Goal: Information Seeking & Learning: Learn about a topic

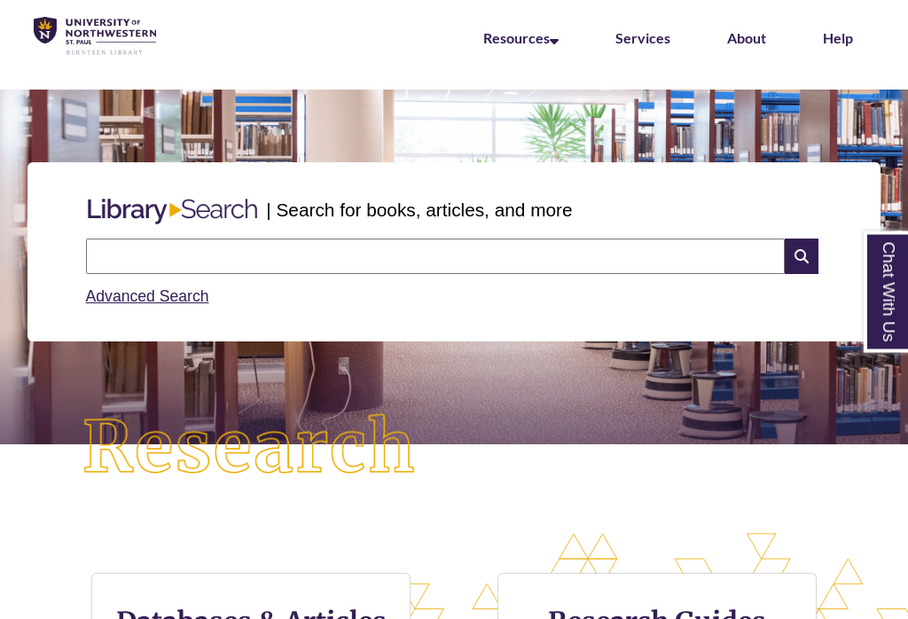
scroll to position [75, 0]
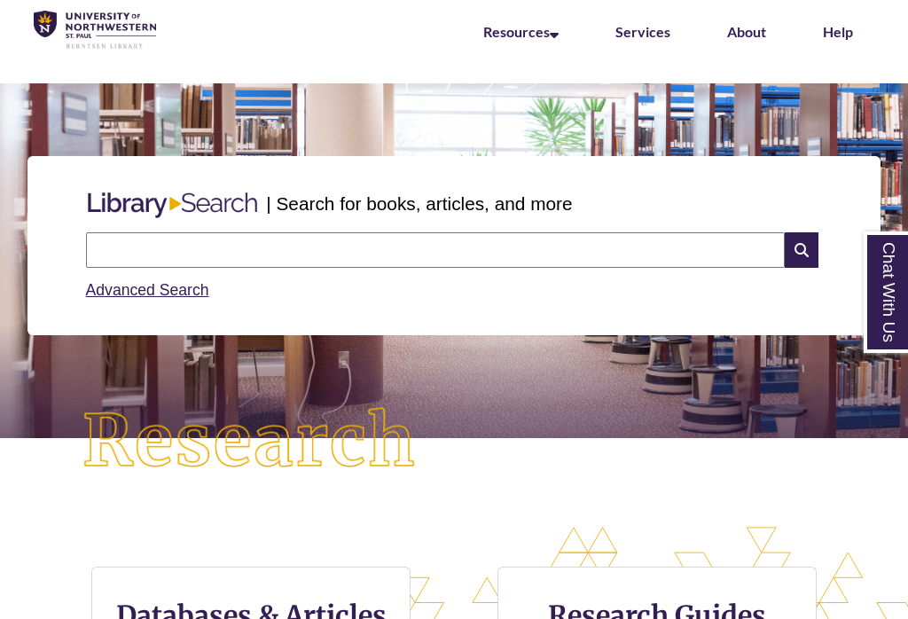
click at [393, 254] on input "text" at bounding box center [435, 249] width 699 height 35
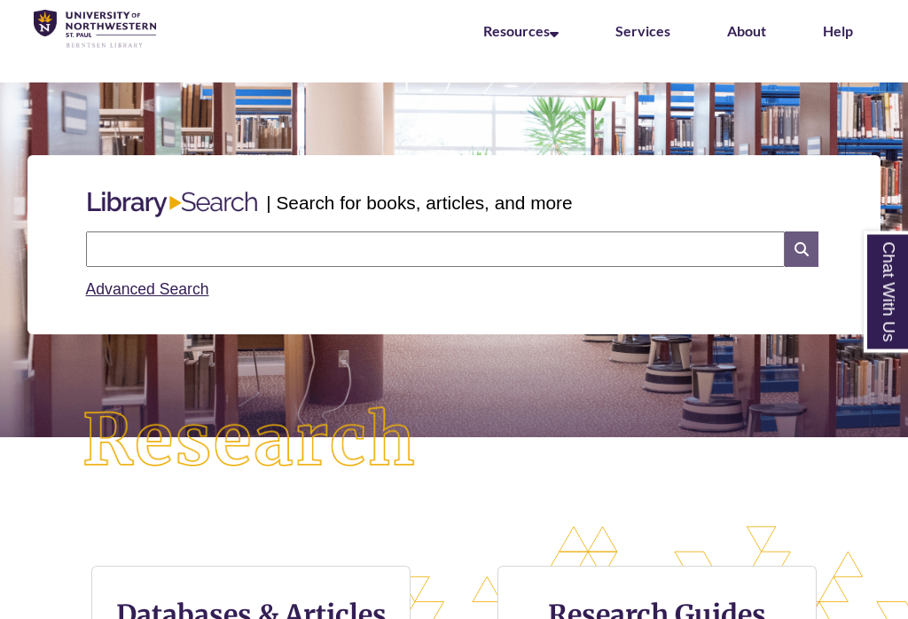
click at [804, 250] on icon at bounding box center [802, 249] width 34 height 35
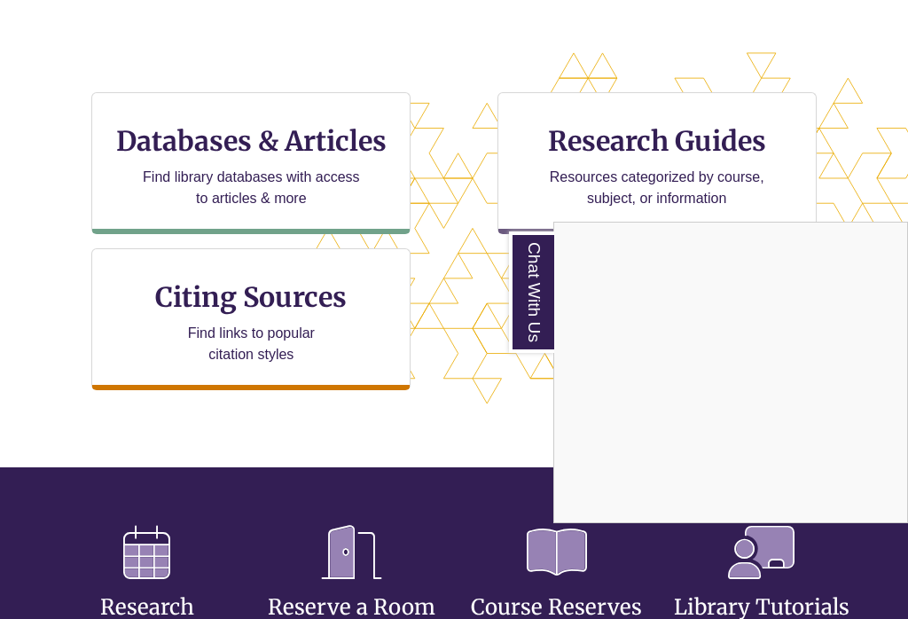
scroll to position [550, 0]
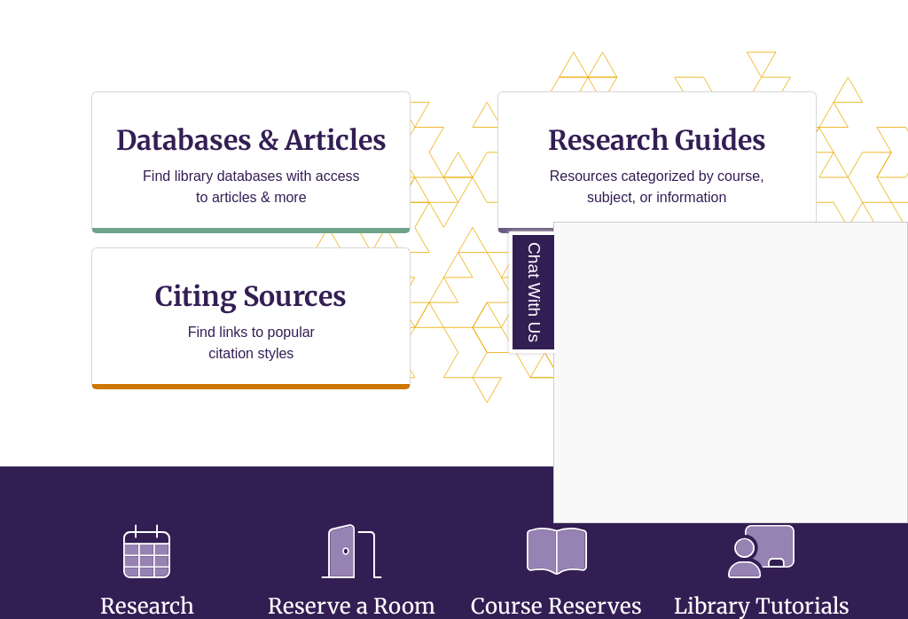
click at [349, 154] on div "Chat With Us" at bounding box center [454, 309] width 908 height 619
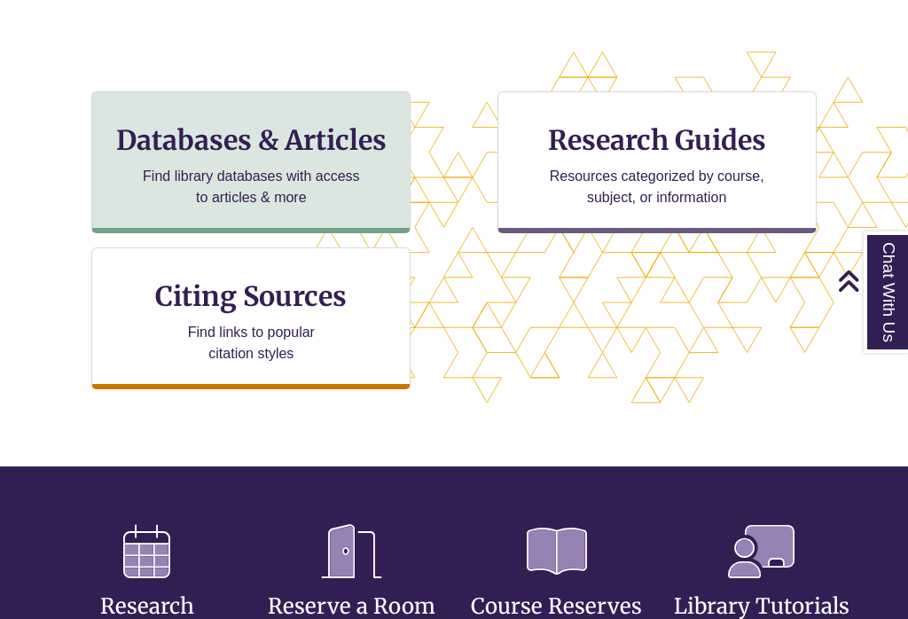
click at [278, 137] on h3 "Databases & Articles" at bounding box center [250, 140] width 289 height 34
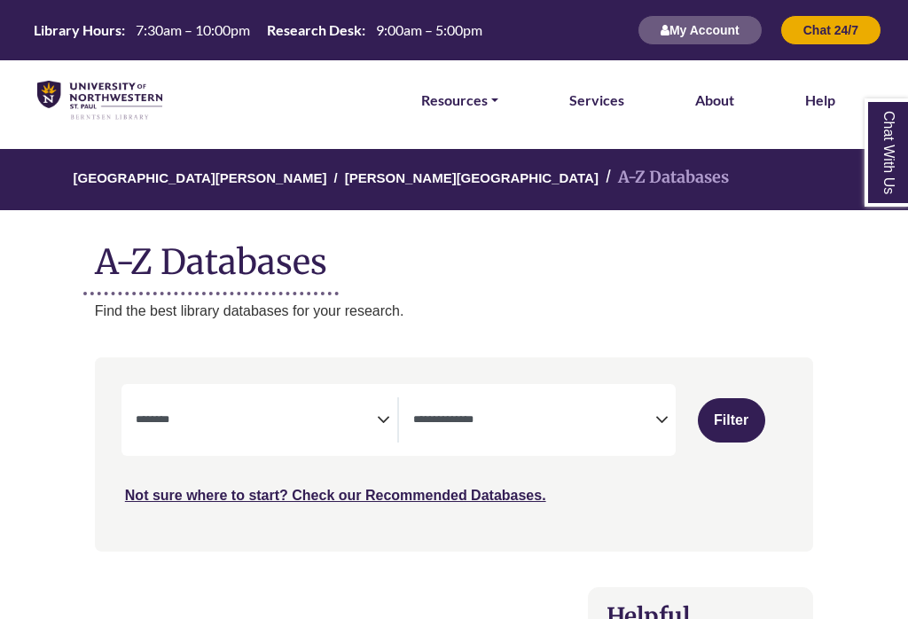
select select "Database Subject Filter"
select select "Database Types Filter"
select select "Database Subject Filter"
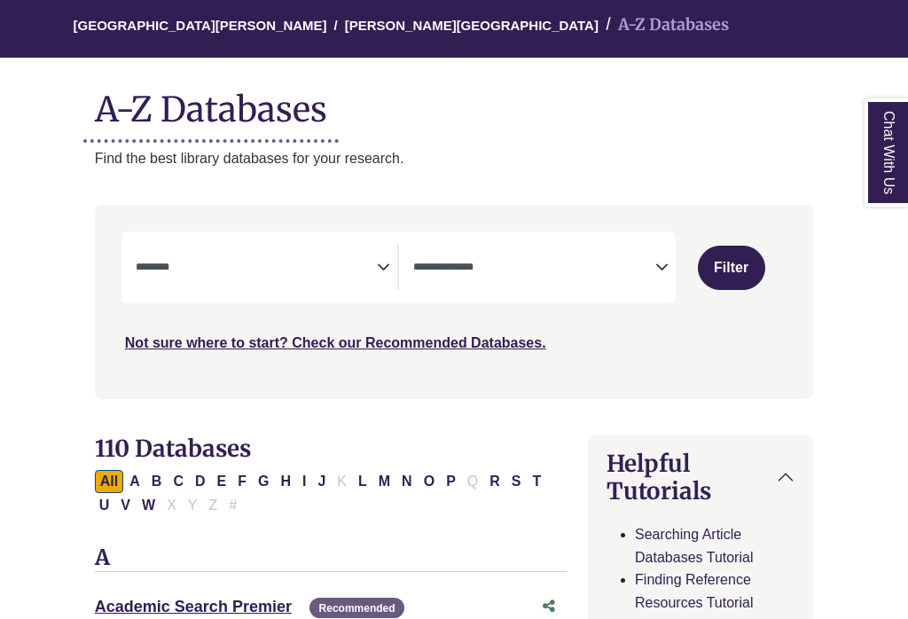
scroll to position [152, 0]
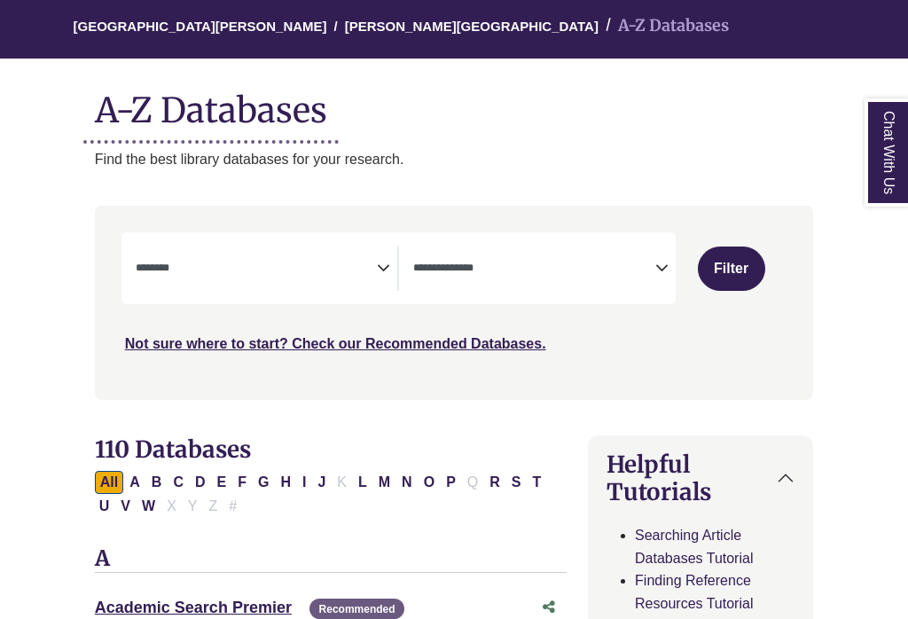
click at [645, 265] on textarea "Search" at bounding box center [534, 270] width 242 height 14
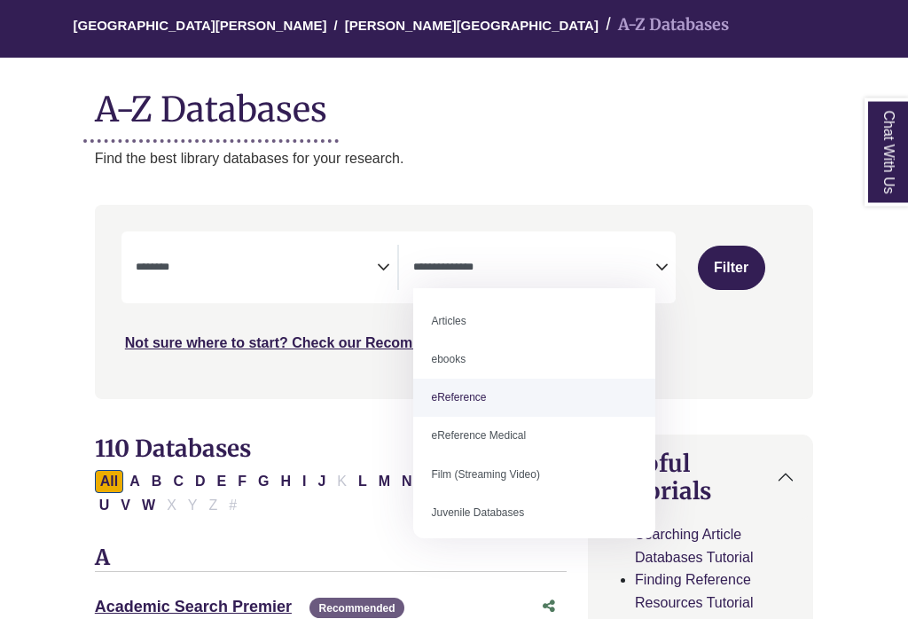
select select "*****"
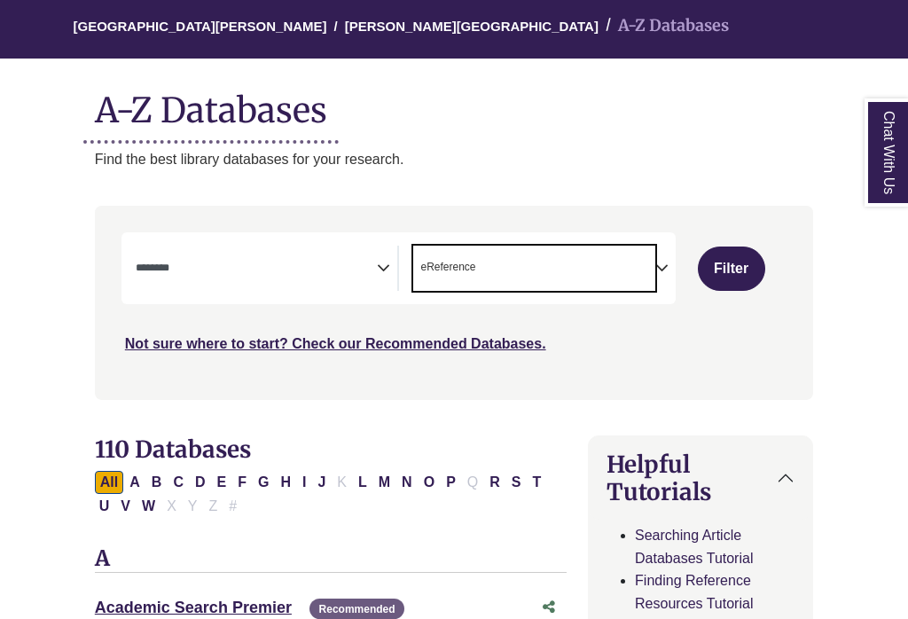
click at [375, 271] on textarea "Search" at bounding box center [257, 270] width 242 height 14
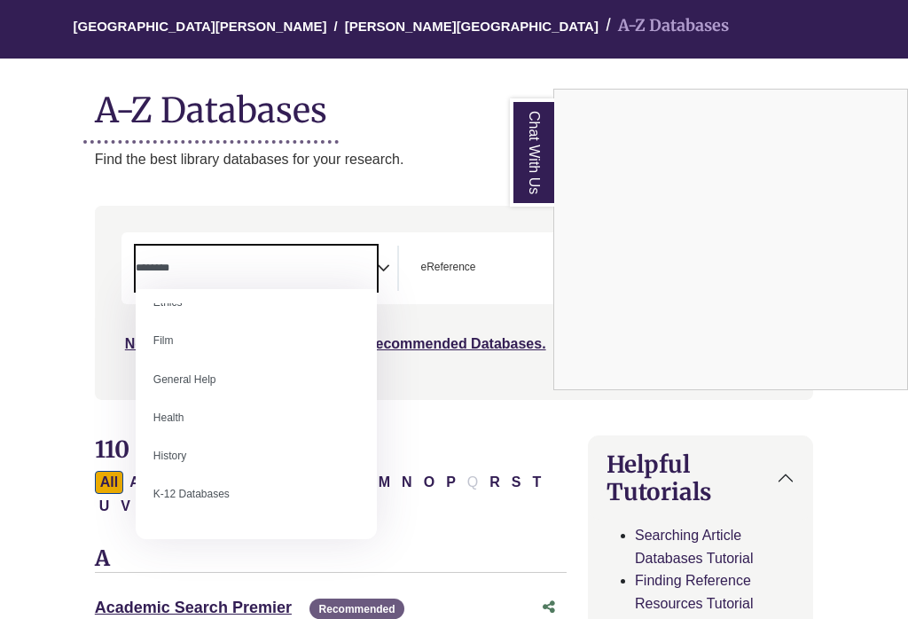
scroll to position [705, 0]
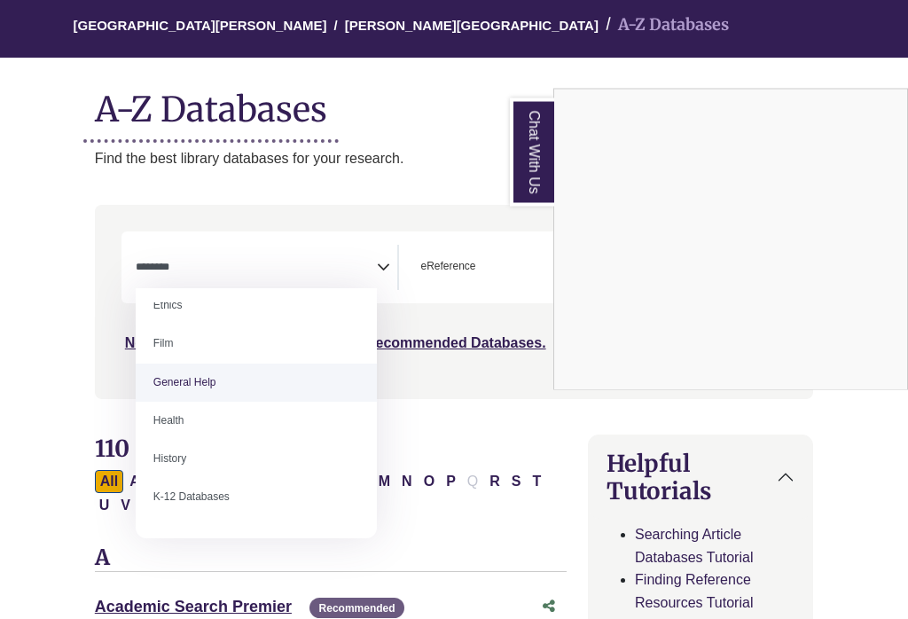
select select "*****"
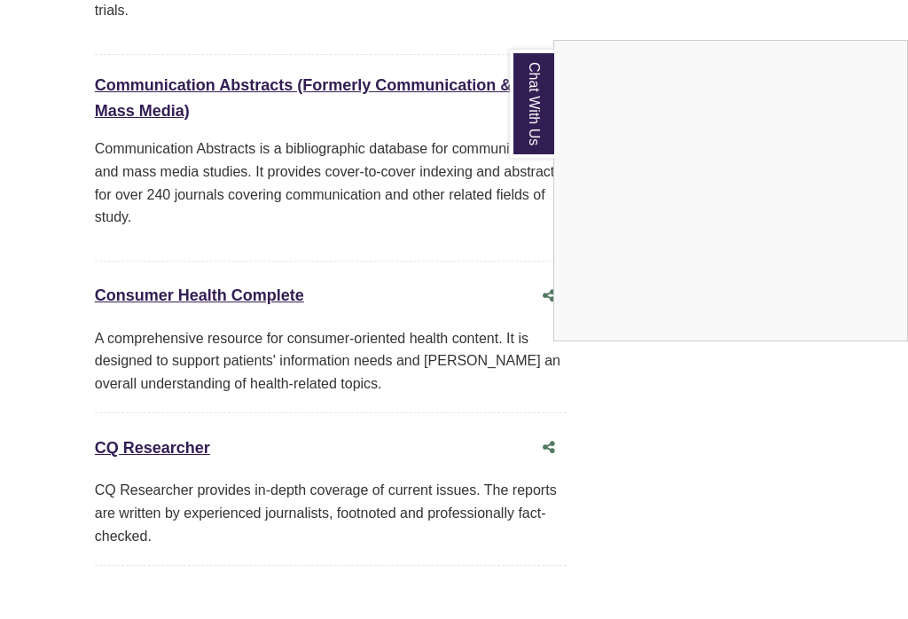
scroll to position [4648, 0]
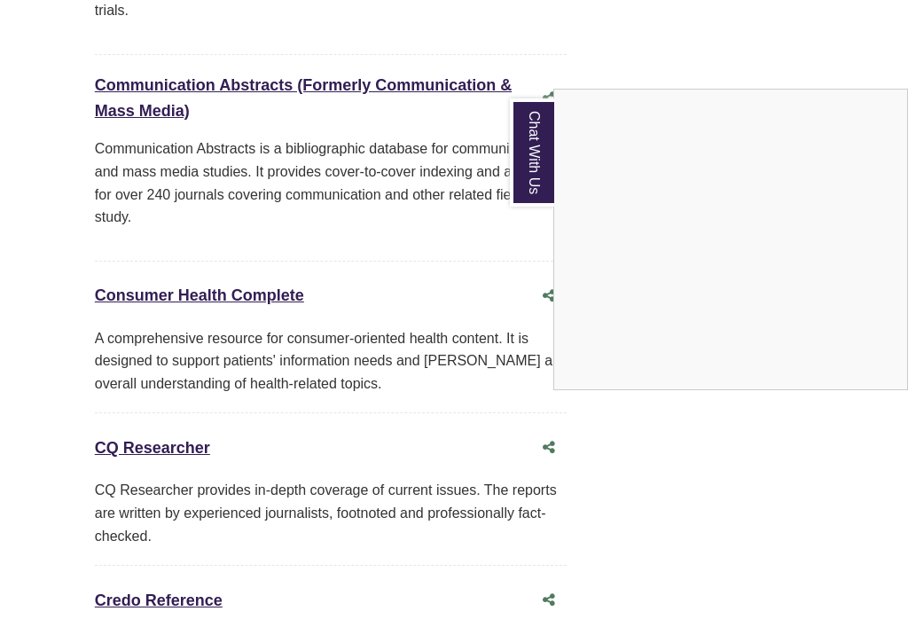
click at [202, 533] on div "Chat With Us" at bounding box center [454, 309] width 908 height 619
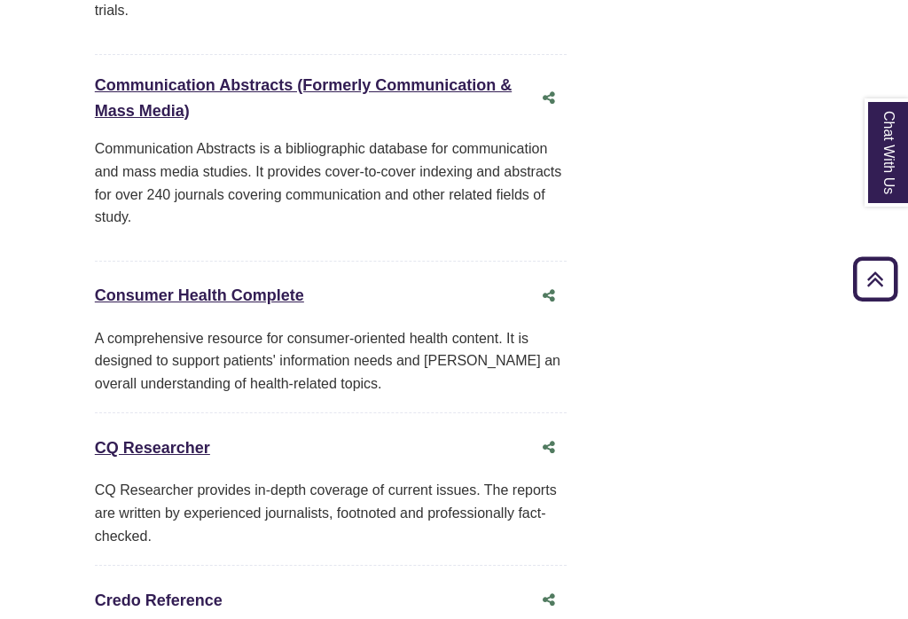
click at [200, 592] on link "Credo Reference This link opens in a new window" at bounding box center [159, 601] width 128 height 18
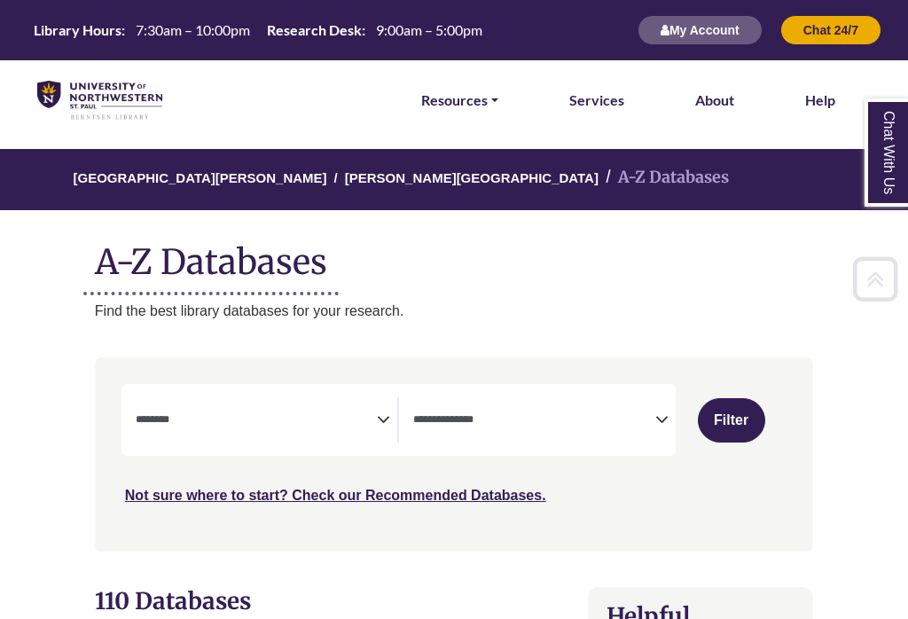
select select "Database Subject Filter"
select select "Database Types Filter"
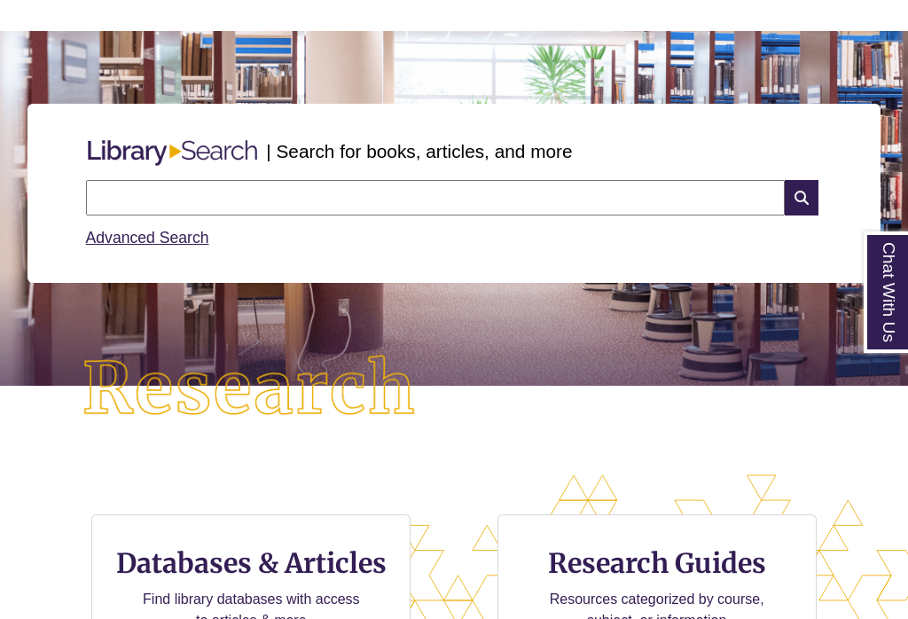
scroll to position [126, 0]
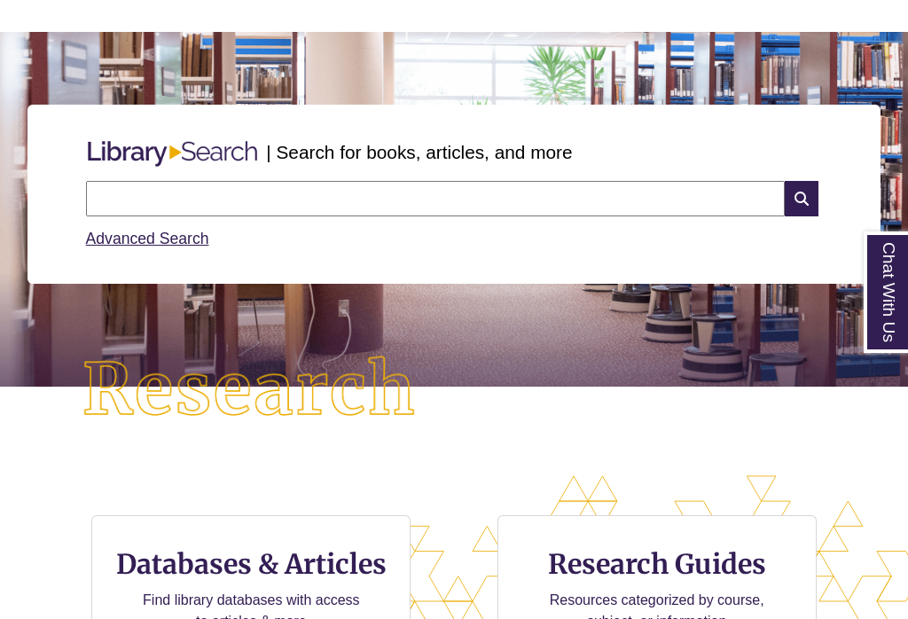
click at [208, 188] on input "text" at bounding box center [435, 198] width 699 height 35
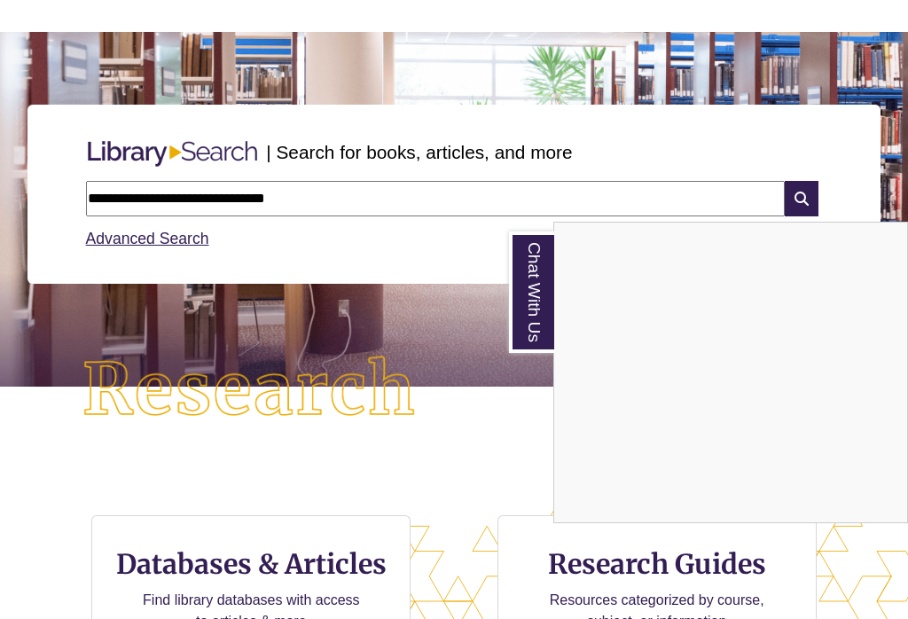
type input "**********"
